Goal: Information Seeking & Learning: Learn about a topic

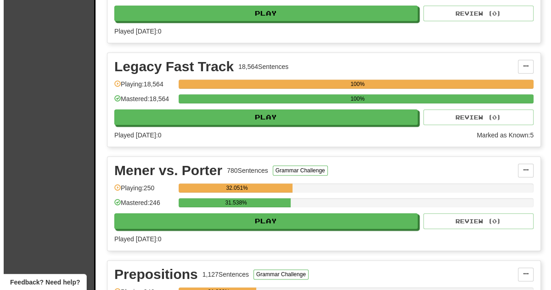
scroll to position [817, 0]
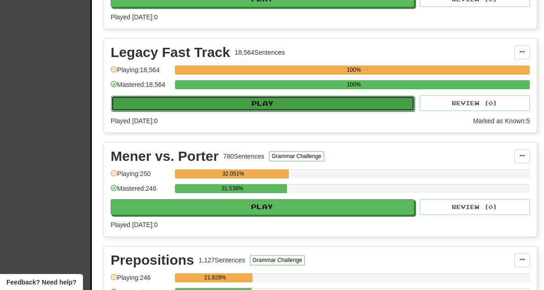
click at [294, 99] on button "Play" at bounding box center [262, 103] width 303 height 16
select select "**"
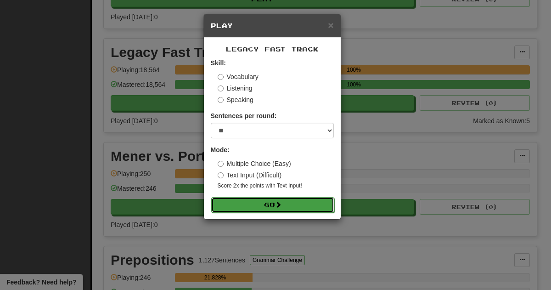
click at [280, 207] on span at bounding box center [278, 204] width 6 height 6
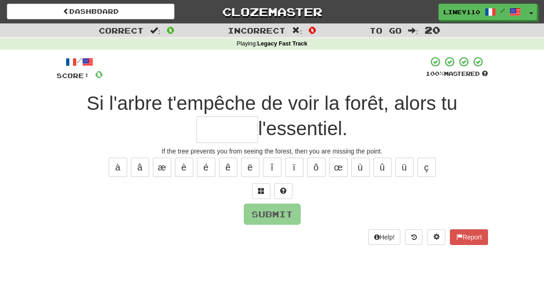
click at [258, 116] on input "text" at bounding box center [227, 129] width 62 height 27
type input "*"
click at [258, 116] on input "*" at bounding box center [227, 129] width 62 height 27
click at [261, 191] on span at bounding box center [261, 190] width 6 height 6
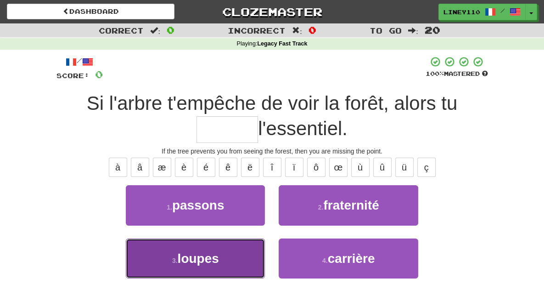
click at [232, 261] on button "3 . loupes" at bounding box center [195, 258] width 139 height 40
type input "******"
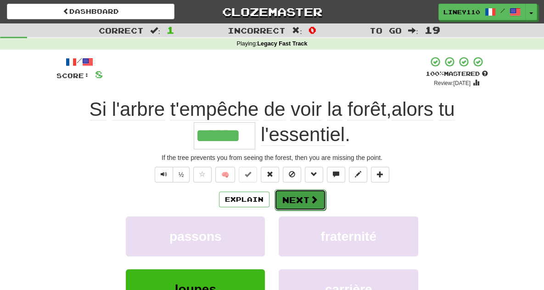
click at [308, 203] on button "Next" at bounding box center [300, 199] width 51 height 21
